Goal: Find contact information: Find contact information

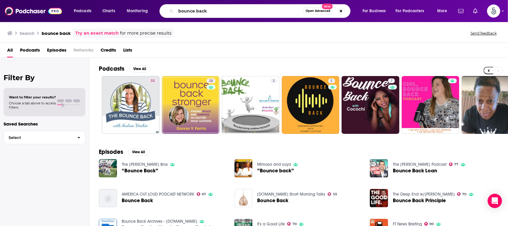
scroll to position [0, 138]
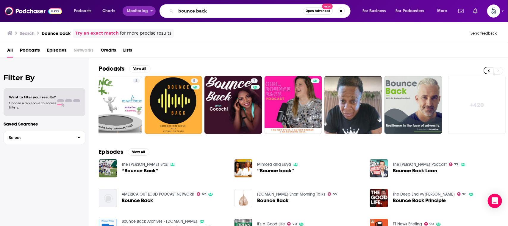
click at [145, 6] on div "Podcasts Charts Monitoring bounce back Open Advanced New For Business For Podca…" at bounding box center [262, 11] width 384 height 14
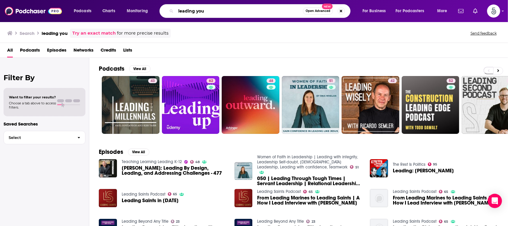
drag, startPoint x: 256, startPoint y: 10, endPoint x: 142, endPoint y: 5, distance: 114.4
click at [142, 5] on div "Podcasts Charts Monitoring leading you Open Advanced New For Business For Podca…" at bounding box center [262, 11] width 384 height 14
type input "shit creek survivors"
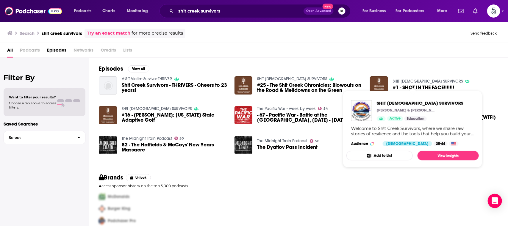
click at [409, 80] on link "SH!T [DEMOGRAPHIC_DATA] SURVIVORS" at bounding box center [428, 81] width 70 height 5
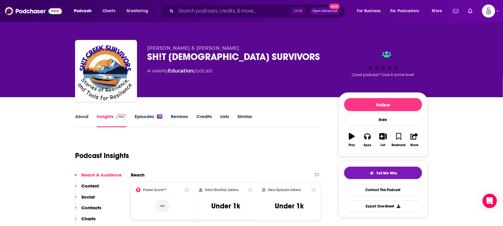
click at [80, 114] on link "About" at bounding box center [81, 120] width 13 height 14
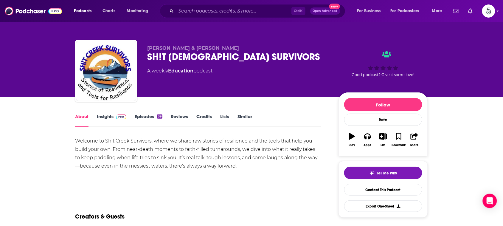
click at [104, 113] on link "Insights" at bounding box center [111, 120] width 29 height 14
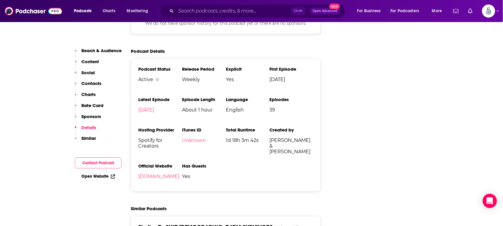
scroll to position [753, 0]
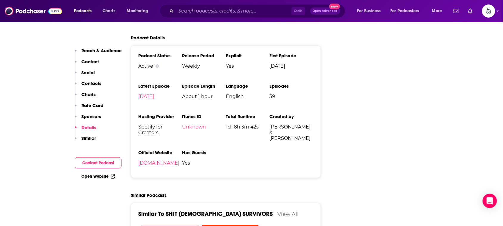
click at [157, 160] on link "[DOMAIN_NAME]" at bounding box center [158, 163] width 41 height 6
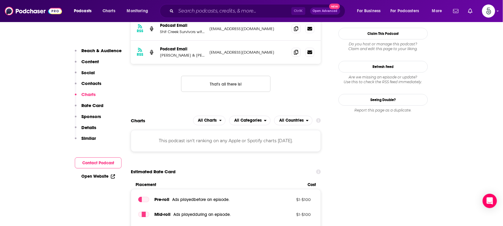
scroll to position [445, 0]
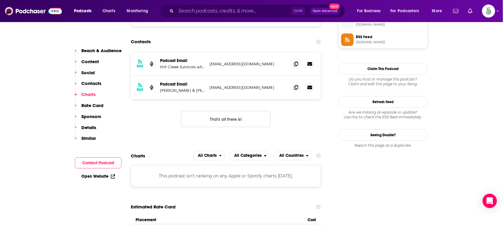
drag, startPoint x: 284, startPoint y: 86, endPoint x: 208, endPoint y: 88, distance: 76.0
click at [208, 88] on div "RSS Podcast Email [PERSON_NAME] & [PERSON_NAME] [EMAIL_ADDRESS][DOMAIN_NAME] [E…" at bounding box center [226, 87] width 190 height 23
copy p "[EMAIL_ADDRESS][DOMAIN_NAME]"
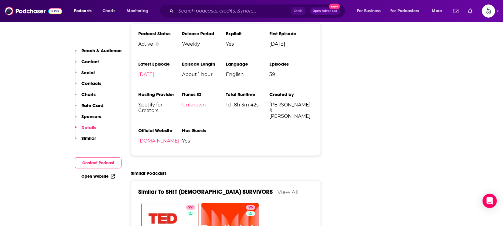
scroll to position [779, 0]
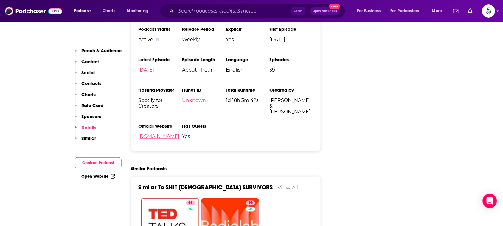
click at [158, 133] on link "[DOMAIN_NAME]" at bounding box center [158, 136] width 41 height 6
